Goal: Information Seeking & Learning: Find specific fact

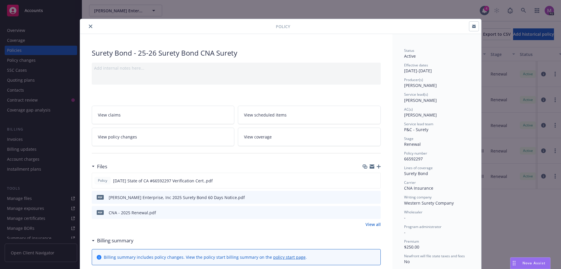
click at [89, 26] on icon "close" at bounding box center [91, 27] width 4 height 4
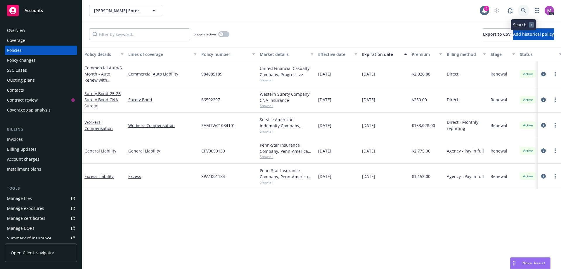
click at [523, 7] on link at bounding box center [524, 11] width 12 height 12
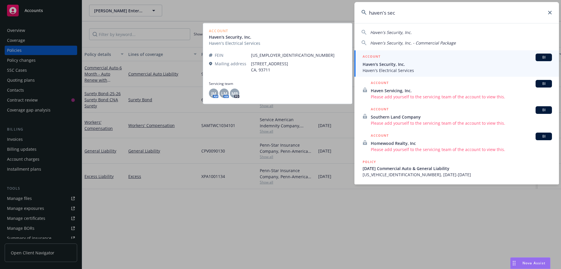
type input "haven's sec"
click at [384, 70] on span "Haven's Electrical Services" at bounding box center [457, 70] width 189 height 6
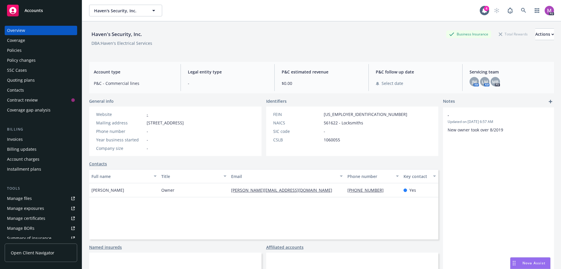
click at [24, 197] on div "Manage files" at bounding box center [19, 198] width 25 height 9
click at [518, 7] on link at bounding box center [524, 11] width 12 height 12
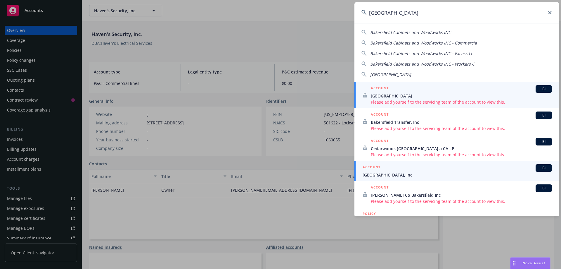
type input "bakersfield"
click at [400, 169] on div "ACCOUNT BI" at bounding box center [457, 168] width 189 height 8
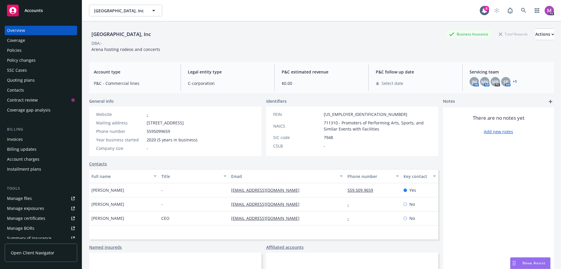
click at [19, 51] on div "Policies" at bounding box center [14, 50] width 15 height 9
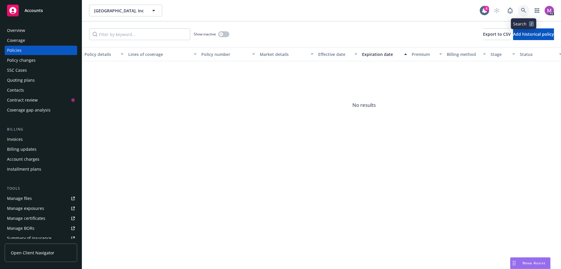
click at [523, 7] on link at bounding box center [524, 11] width 12 height 12
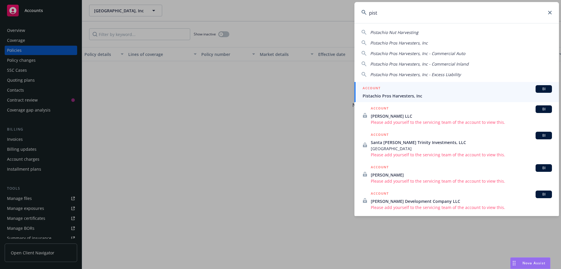
type input "pist"
click at [385, 91] on div "ACCOUNT BI" at bounding box center [457, 89] width 189 height 8
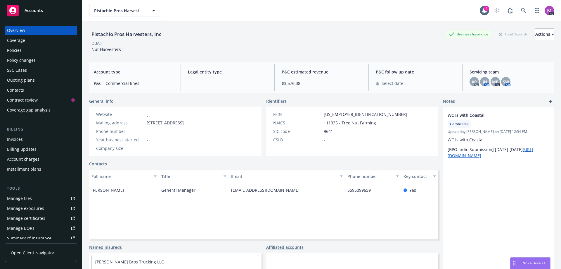
click at [13, 50] on div "Policies" at bounding box center [14, 50] width 15 height 9
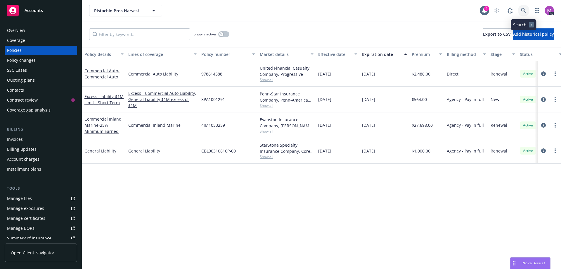
click at [525, 9] on icon at bounding box center [523, 10] width 5 height 5
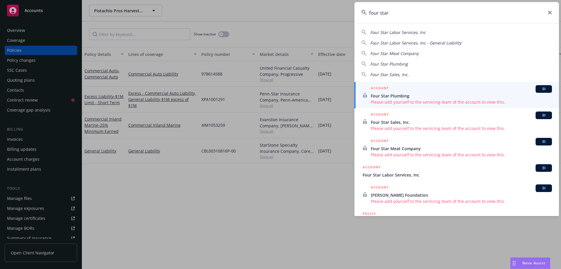
click at [385, 32] on span "Four Star Labor Services, Inc" at bounding box center [398, 33] width 56 height 6
type input "Four Star Labor Services, Inc"
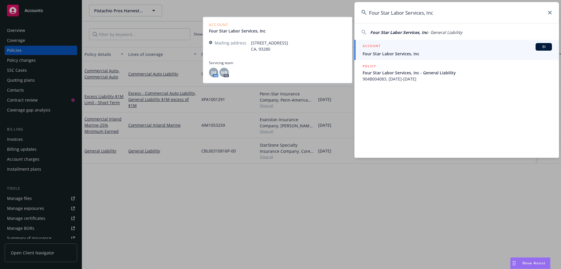
click at [373, 54] on span "Four Star Labor Services, Inc" at bounding box center [457, 54] width 189 height 6
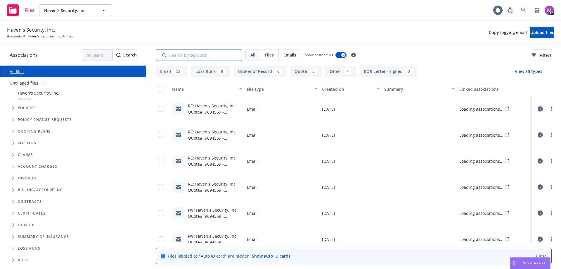
drag, startPoint x: 0, startPoint y: 0, endPoint x: 176, endPoint y: 54, distance: 184.1
click at [176, 54] on input "Search by keyword..." at bounding box center [199, 55] width 86 height 12
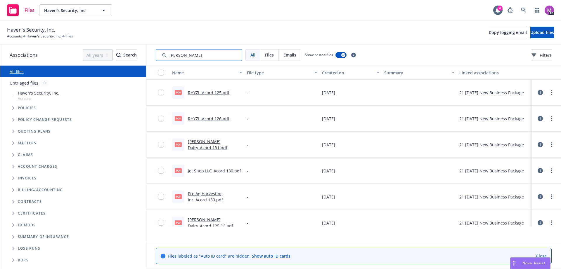
type input "[PERSON_NAME]"
click at [37, 37] on link "Haven's Security, Inc." at bounding box center [44, 36] width 35 height 5
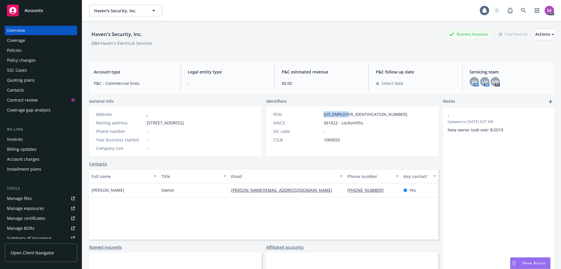
drag, startPoint x: 349, startPoint y: 113, endPoint x: 321, endPoint y: 114, distance: 28.7
click at [321, 114] on div "FEIN [US_EMPLOYER_IDENTIFICATION_NUMBER]" at bounding box center [340, 114] width 139 height 6
copy span "[US_EMPLOYER_IDENTIFICATION_NUMBER]"
